Goal: Task Accomplishment & Management: Complete application form

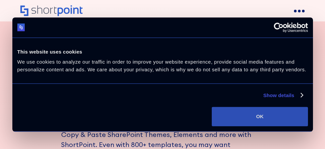
click at [260, 116] on button "OK" at bounding box center [260, 116] width 96 height 19
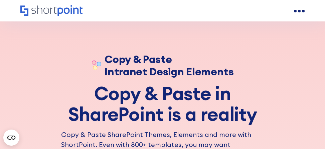
scroll to position [2722, 0]
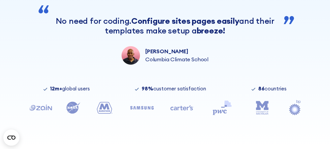
scroll to position [252, 0]
